Goal: Task Accomplishment & Management: Manage account settings

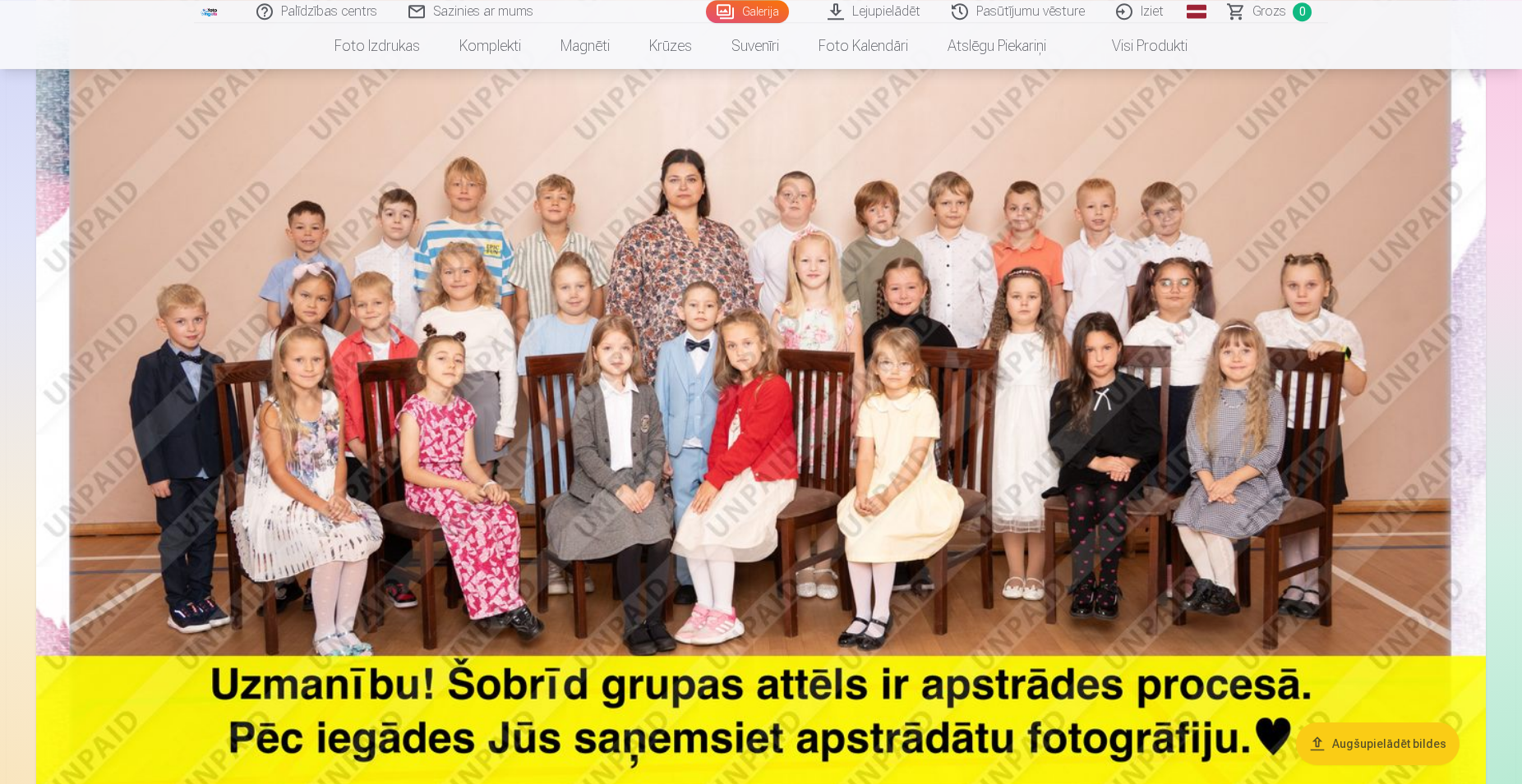
scroll to position [252, 0]
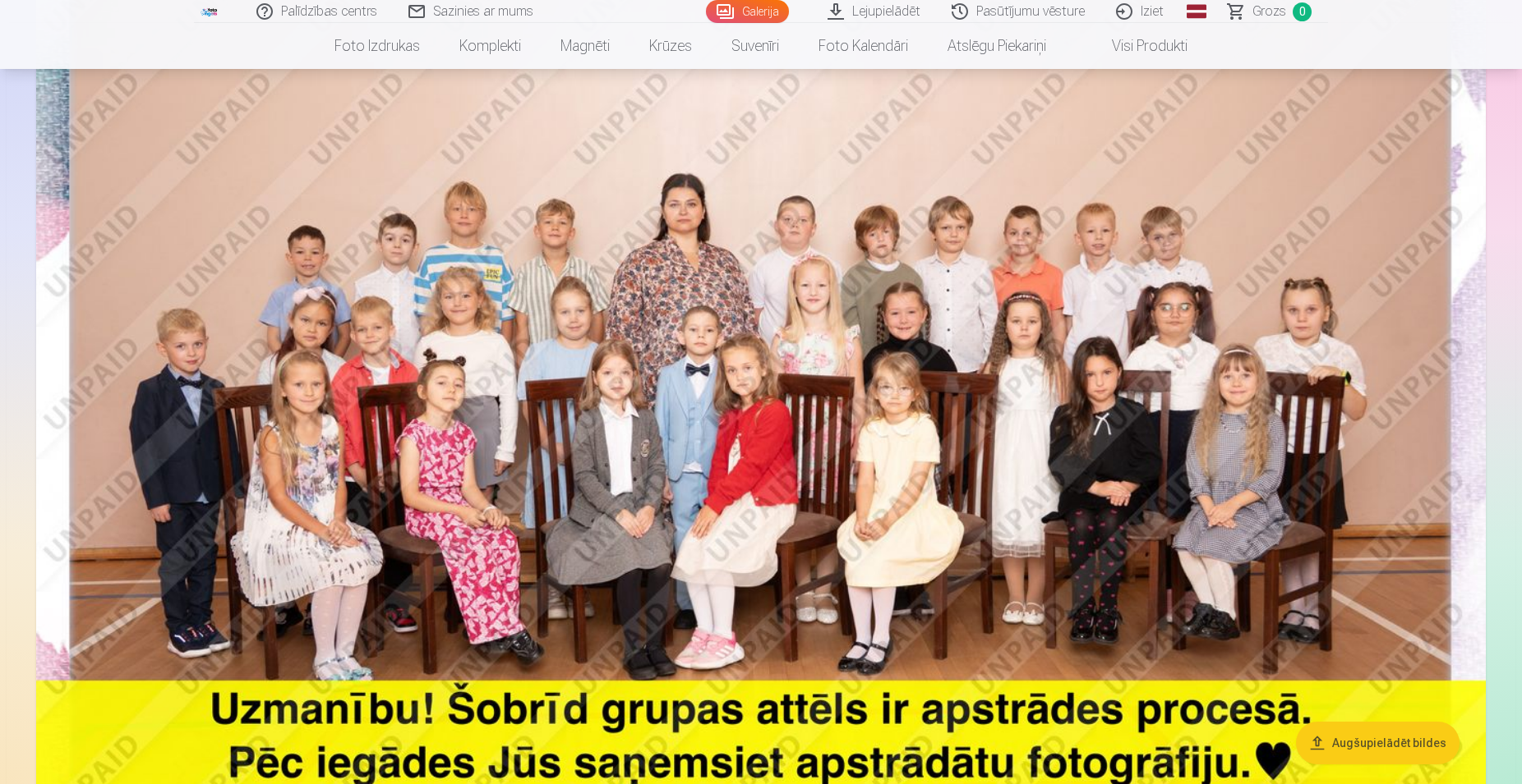
click at [1067, 402] on img at bounding box center [761, 412] width 1450 height 966
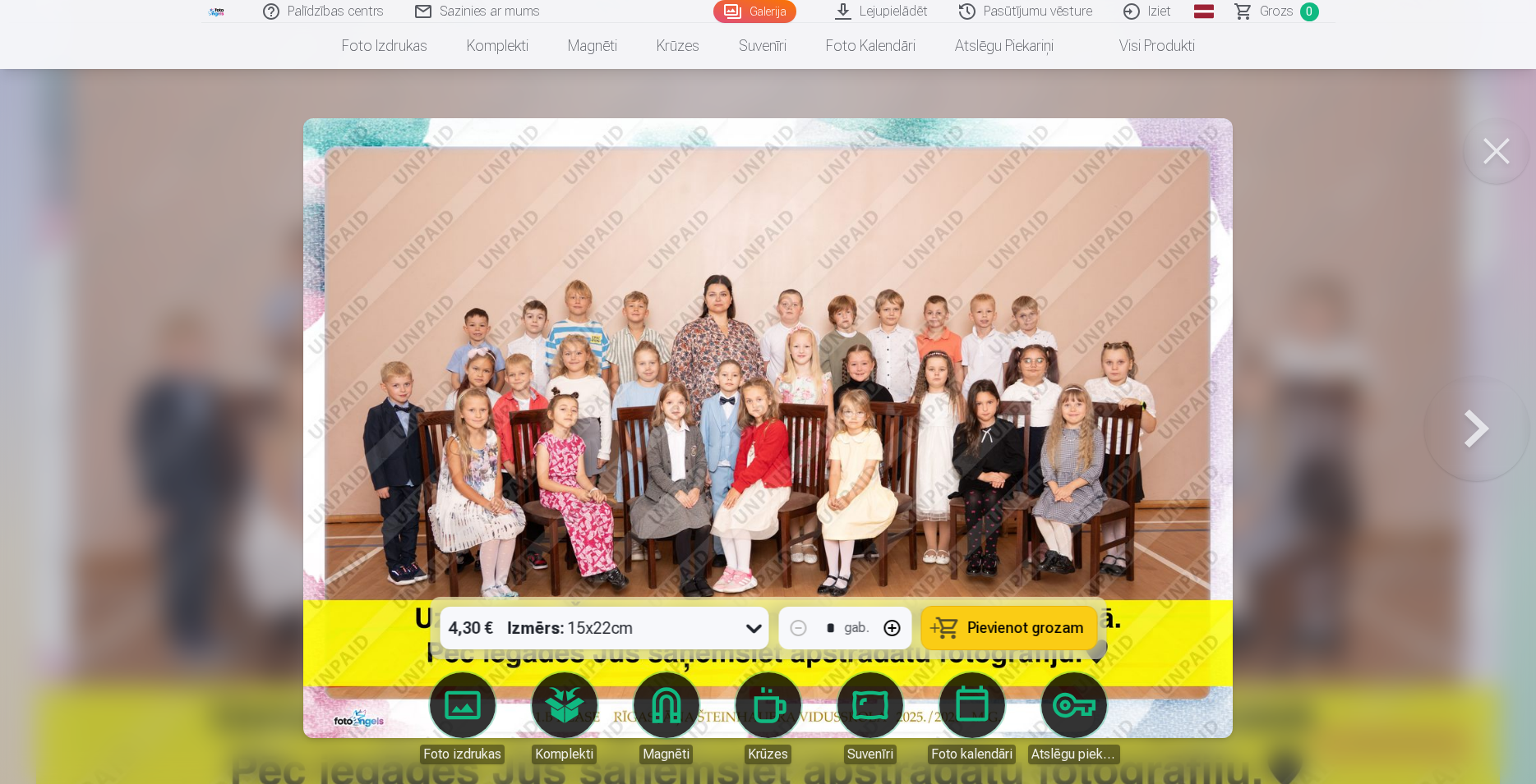
click at [1002, 460] on img at bounding box center [768, 428] width 930 height 620
click at [1417, 440] on div at bounding box center [768, 392] width 1536 height 784
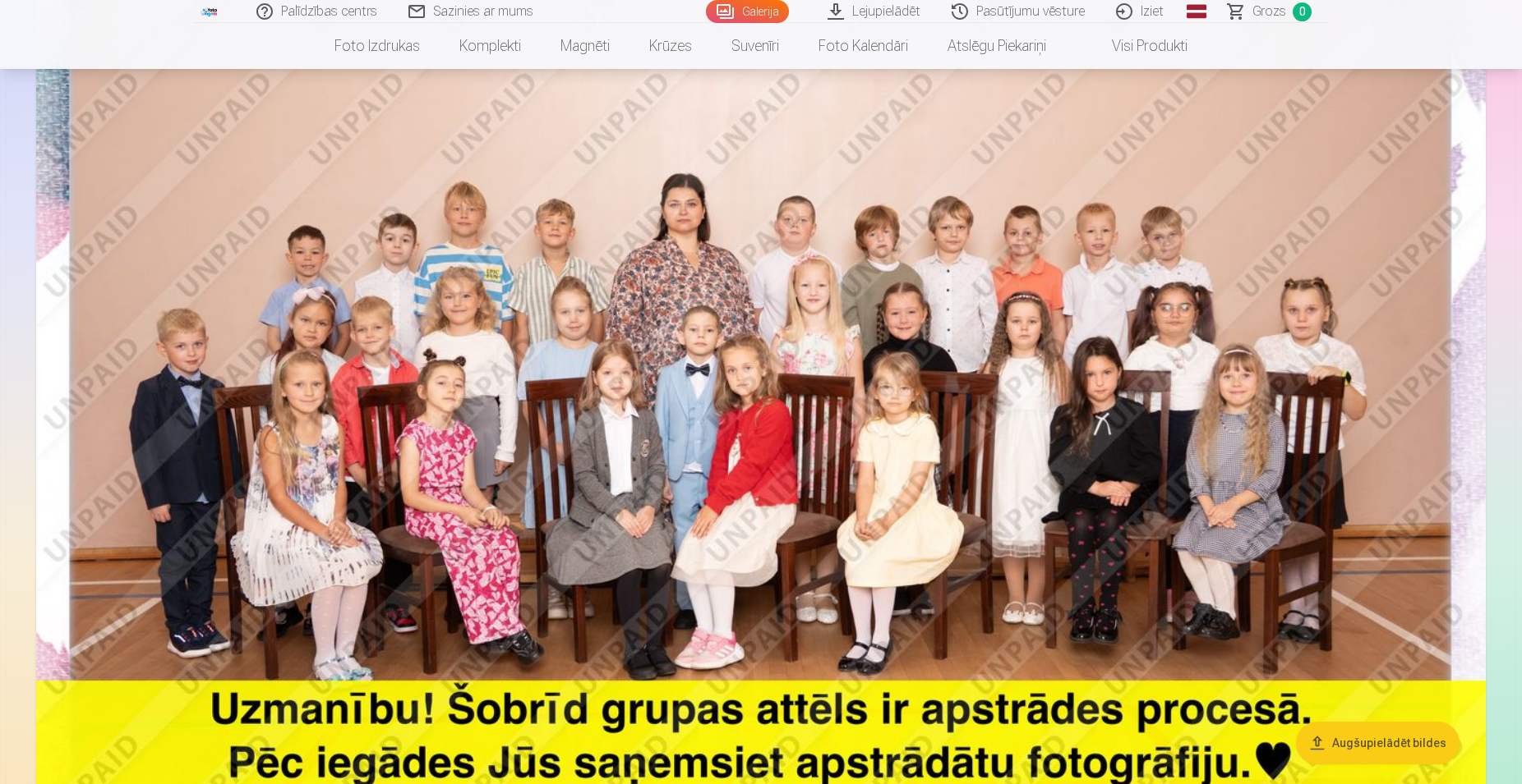
click at [1417, 439] on img at bounding box center [761, 412] width 1450 height 966
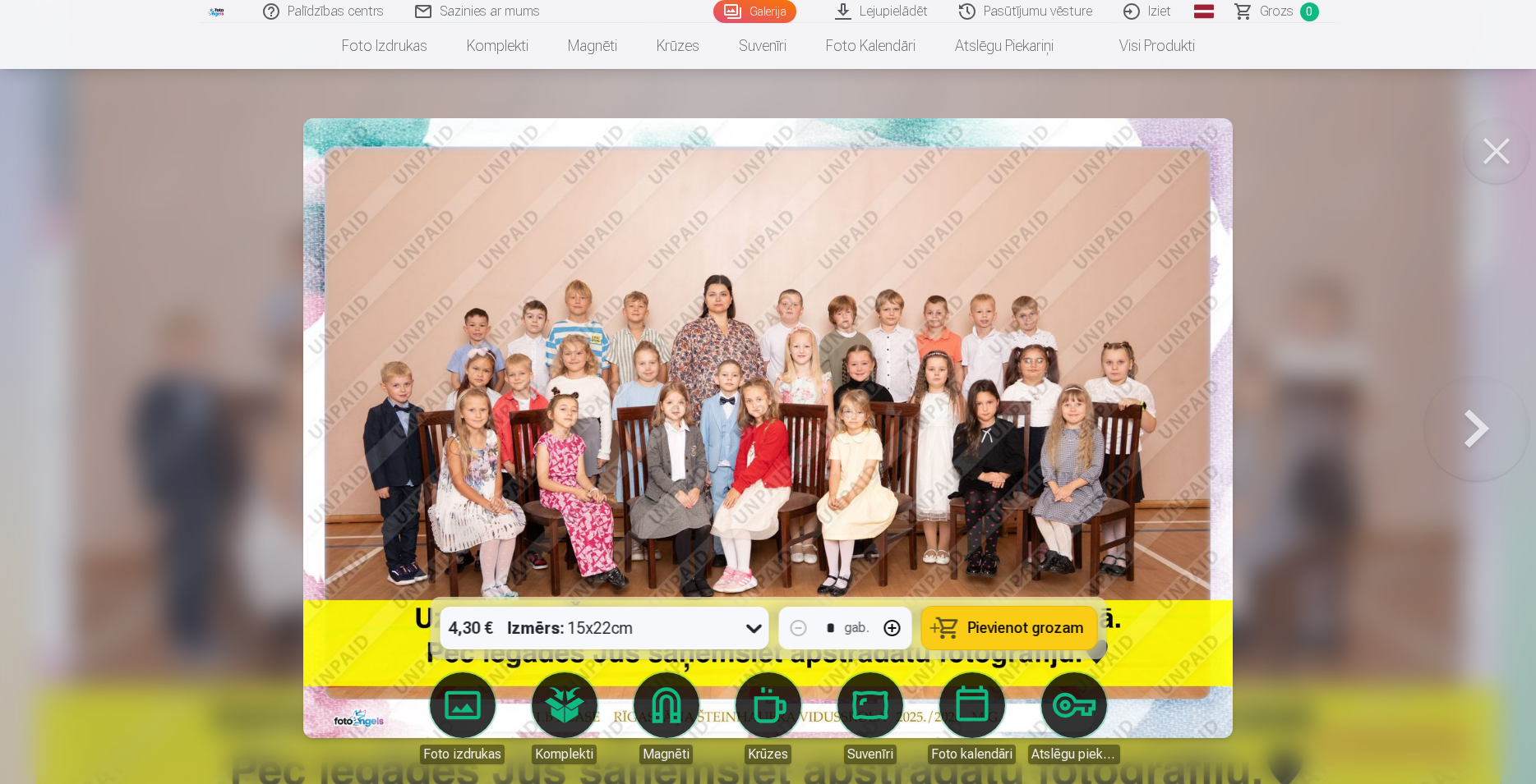
click at [1509, 130] on button at bounding box center [1497, 151] width 66 height 65
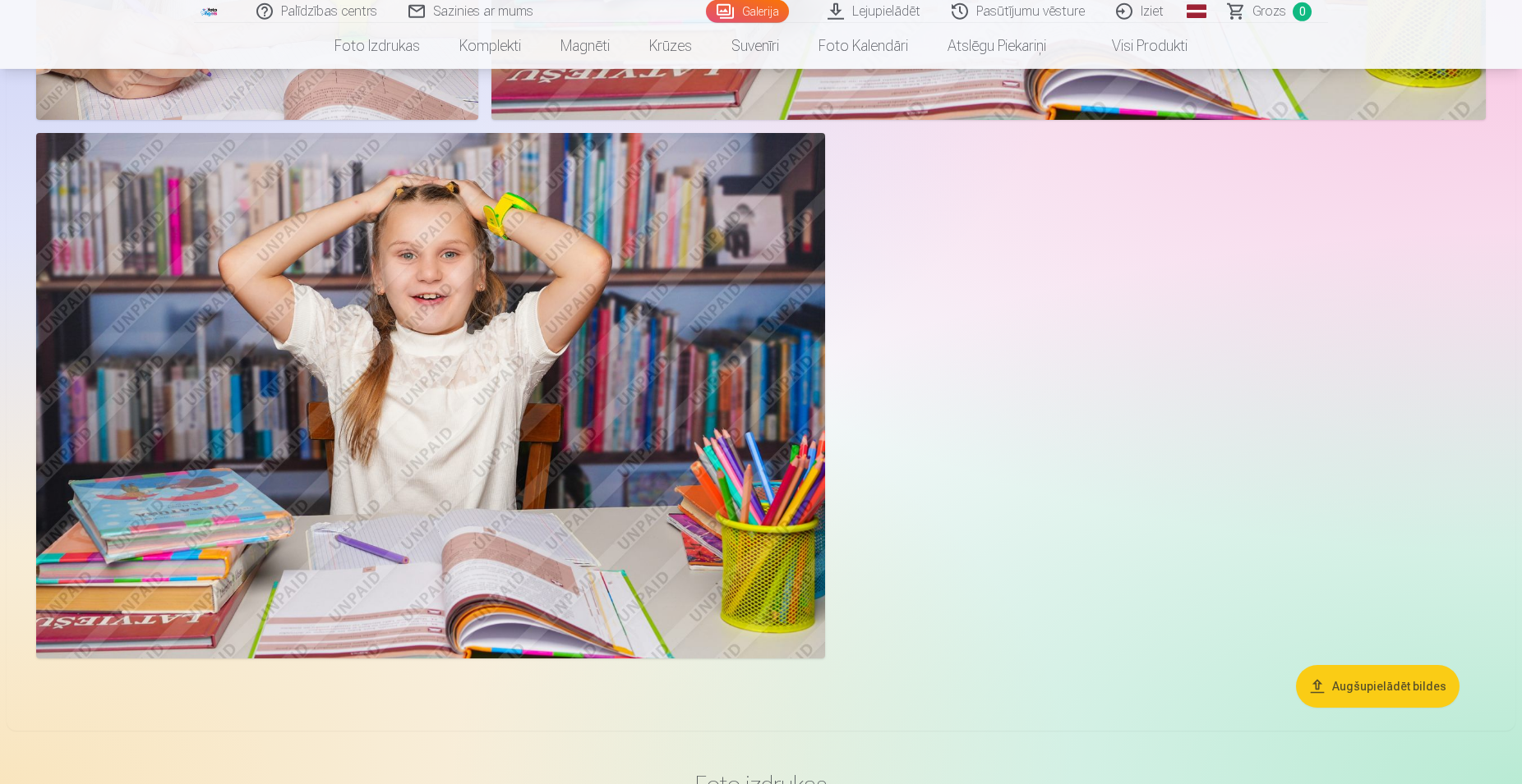
scroll to position [9048, 0]
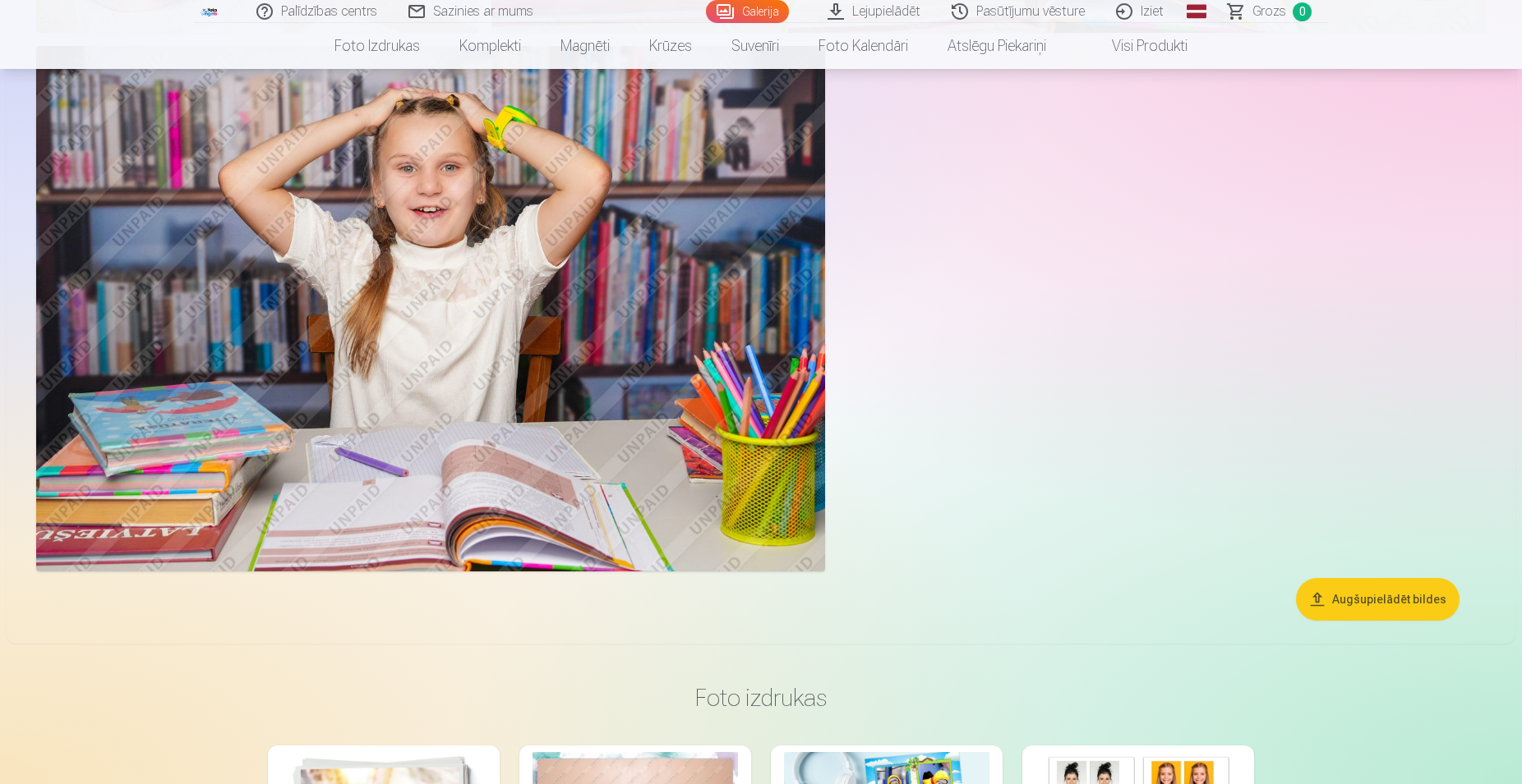
click at [1156, 14] on link "Iziet" at bounding box center [1140, 11] width 79 height 23
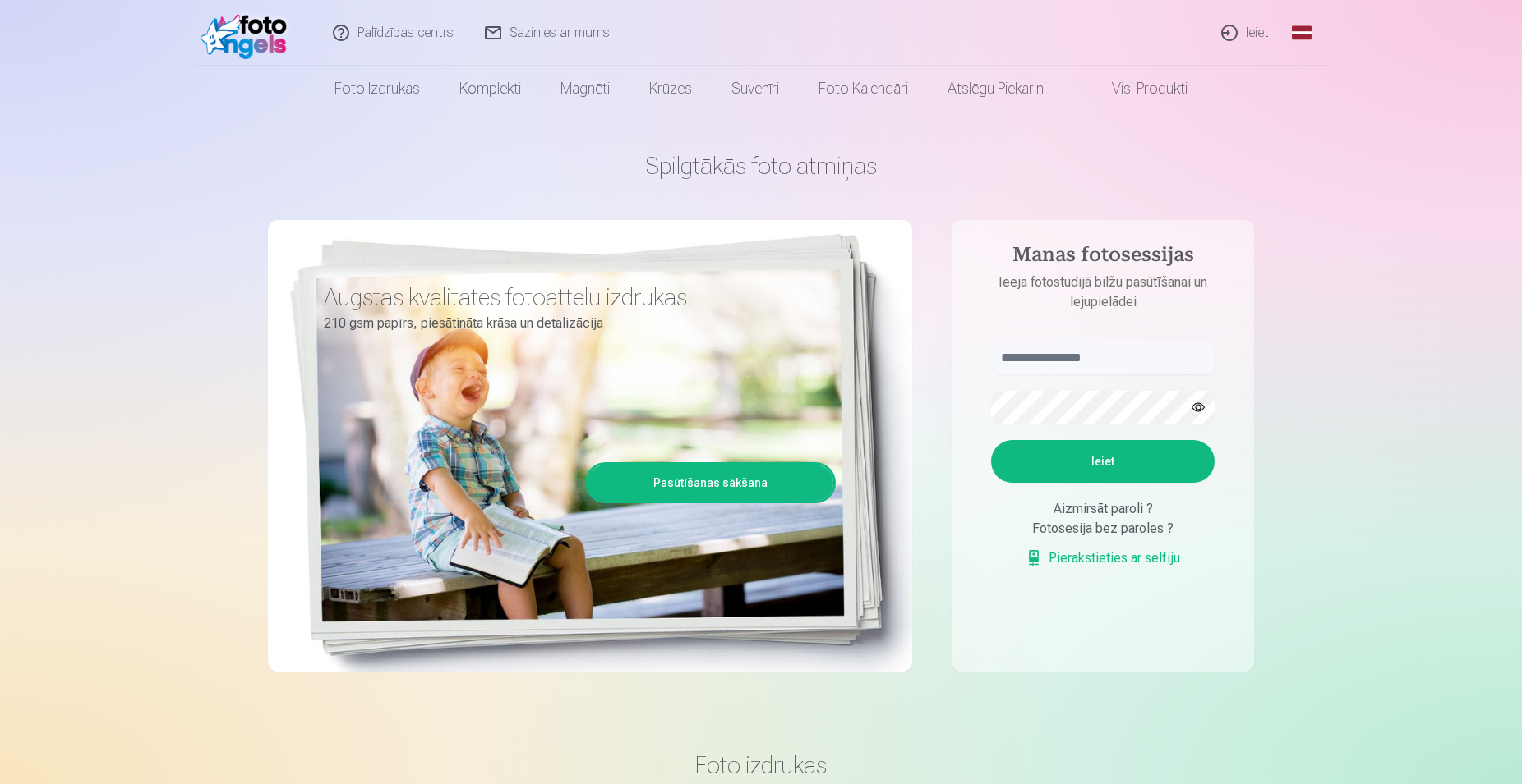
click at [1250, 34] on link "Ieiet" at bounding box center [1246, 33] width 79 height 65
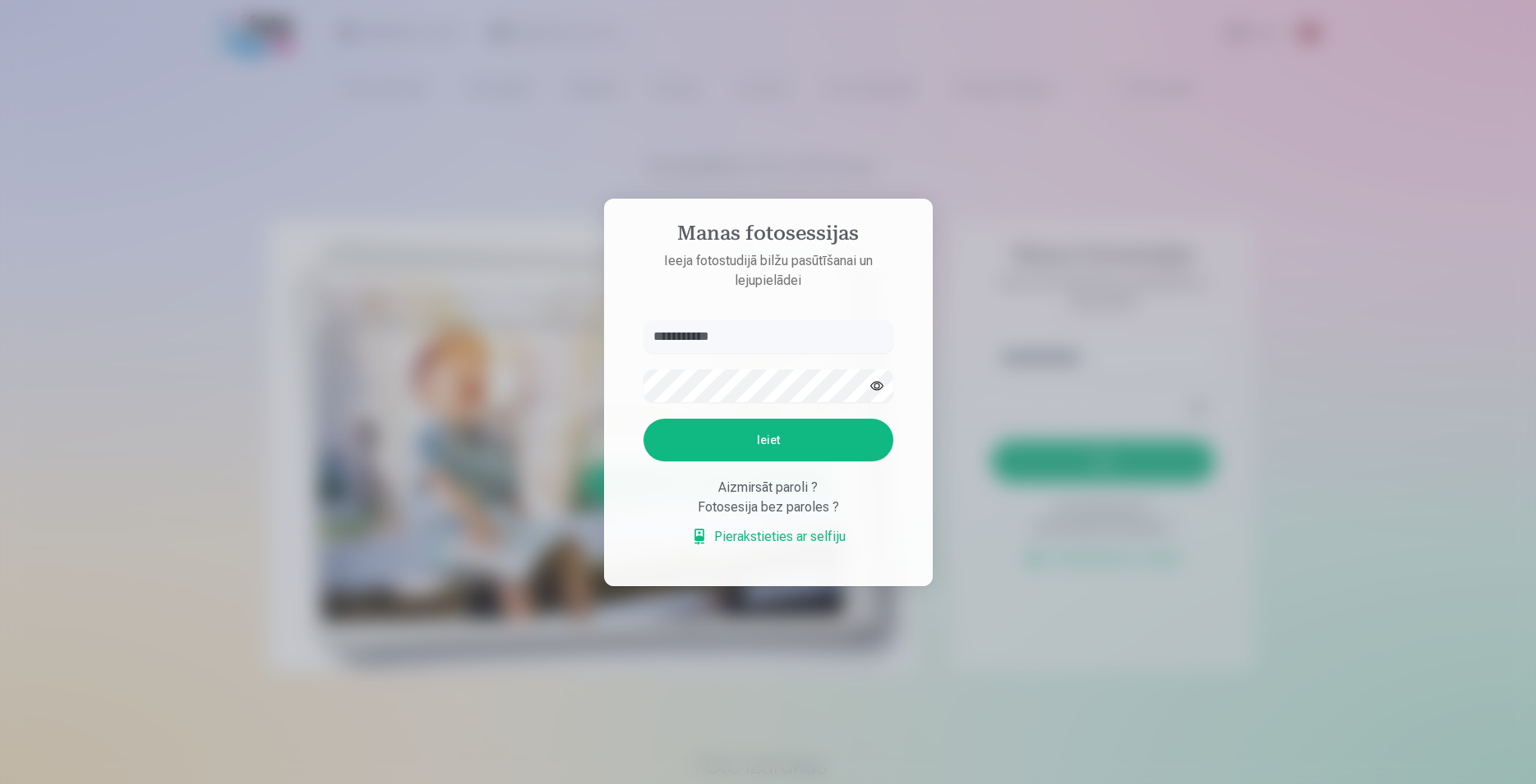
type input "**********"
click at [643, 419] on button "Ieiet" at bounding box center [768, 441] width 250 height 43
